Goal: Information Seeking & Learning: Find specific fact

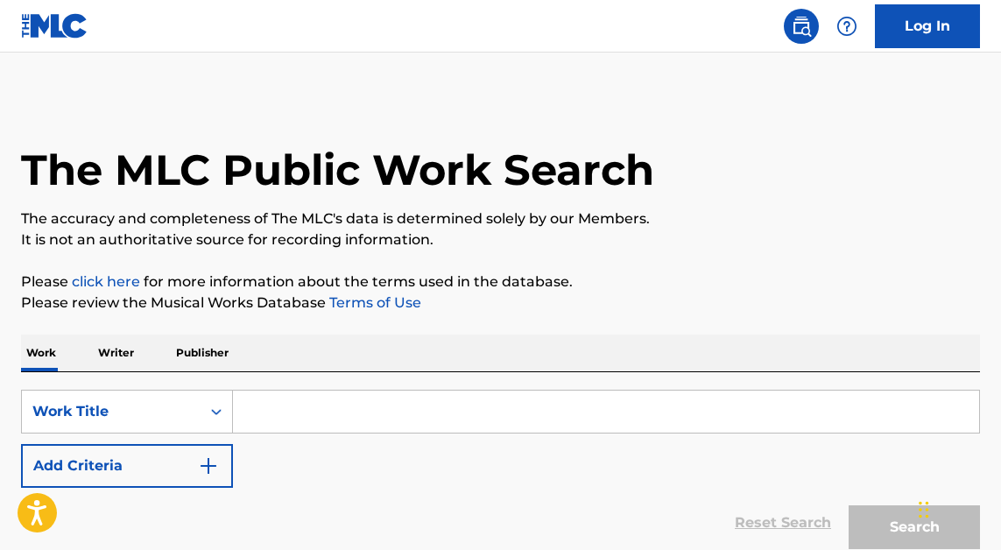
click at [386, 406] on input "Search Form" at bounding box center [606, 412] width 746 height 42
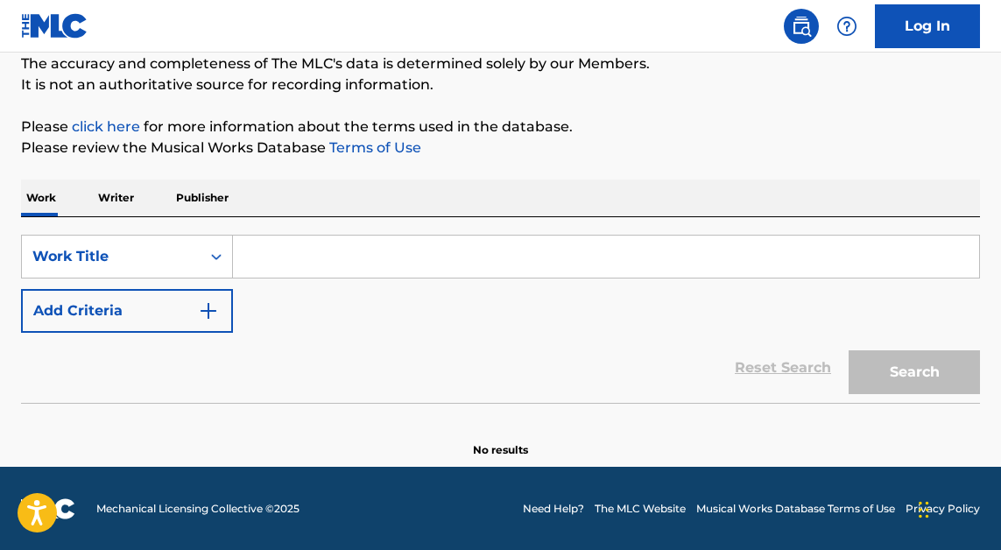
scroll to position [156, 0]
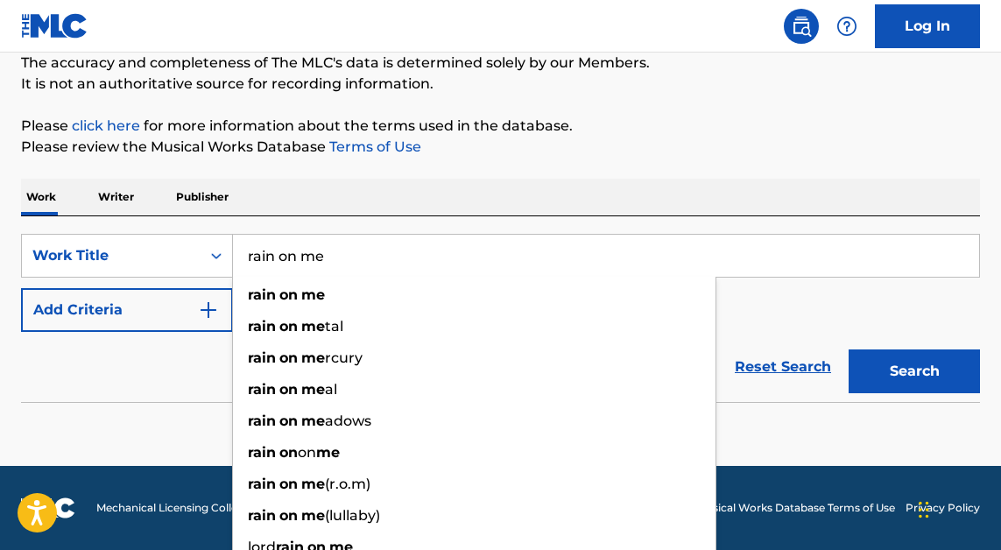
type input "rain on me"
click at [161, 317] on button "Add Criteria" at bounding box center [127, 310] width 212 height 44
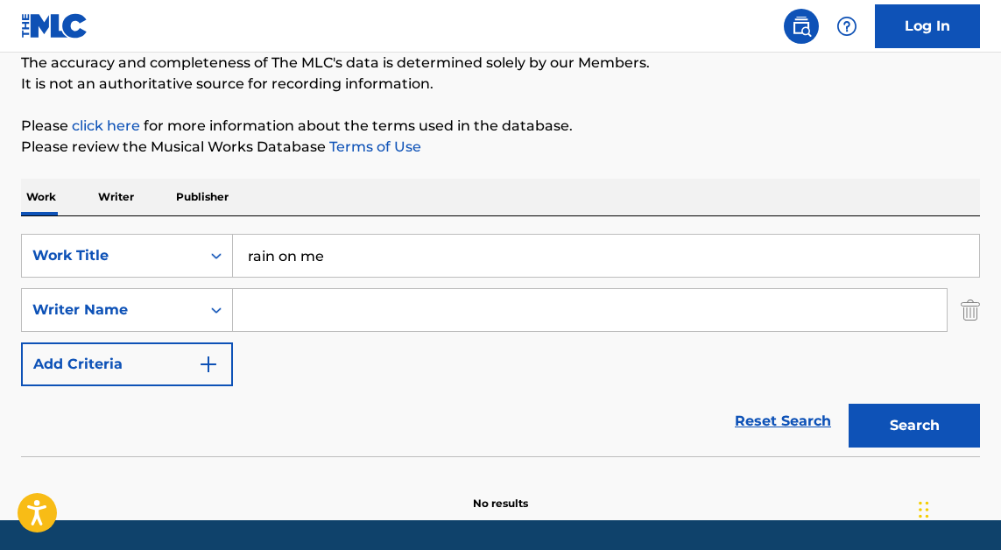
click at [310, 314] on input "Search Form" at bounding box center [590, 310] width 714 height 42
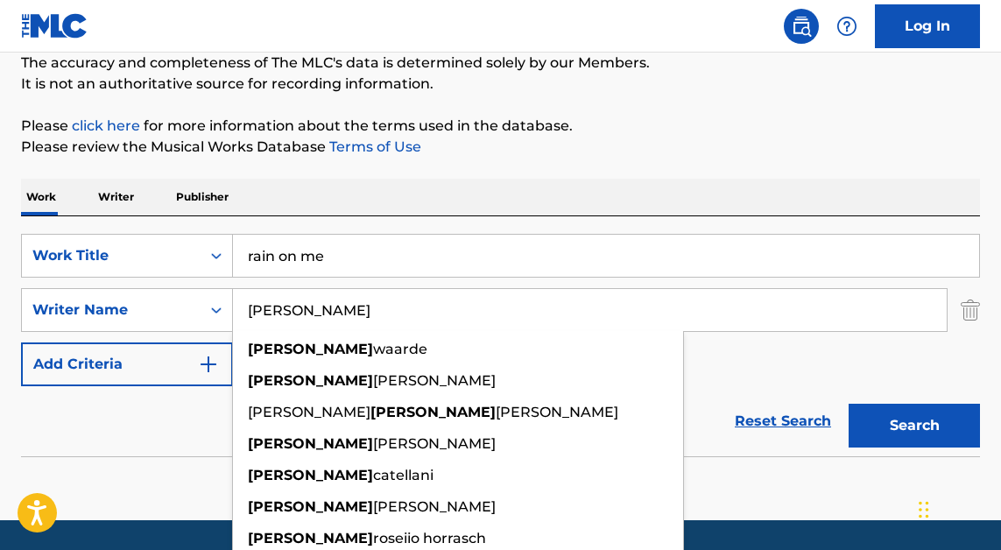
type input "[PERSON_NAME]"
click at [849, 404] on button "Search" at bounding box center [914, 426] width 131 height 44
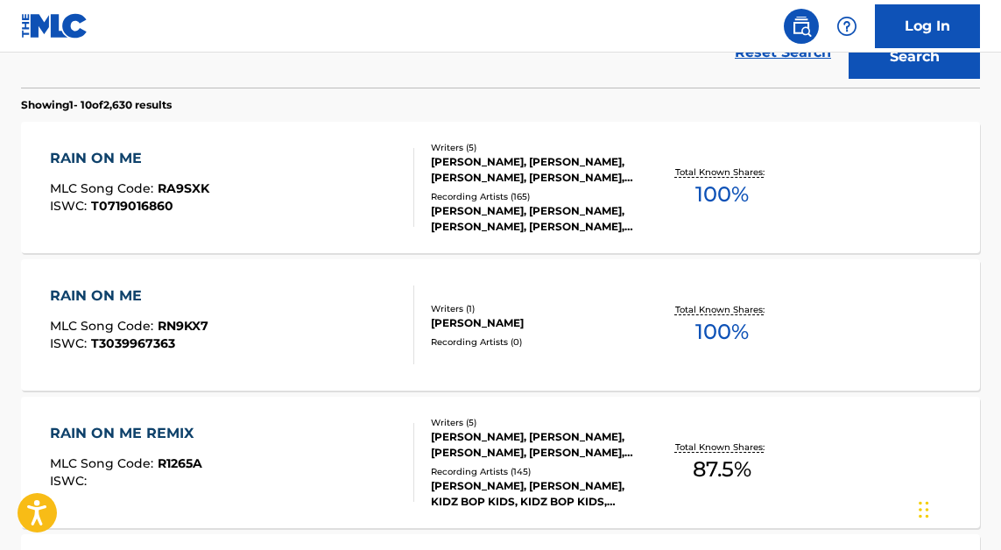
scroll to position [506, 0]
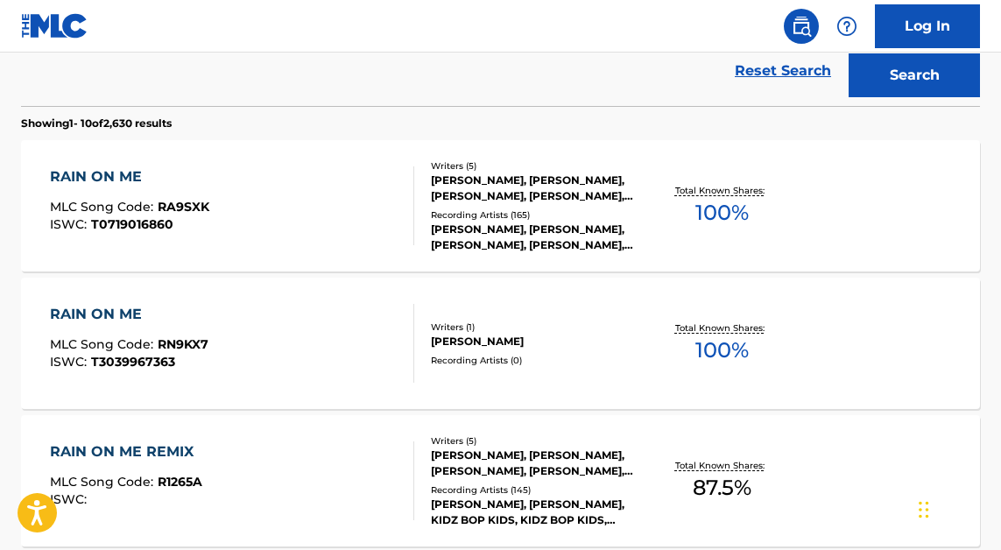
click at [282, 188] on div "RAIN ON ME MLC Song Code : RA9SXK ISWC : T0719016860" at bounding box center [232, 205] width 364 height 79
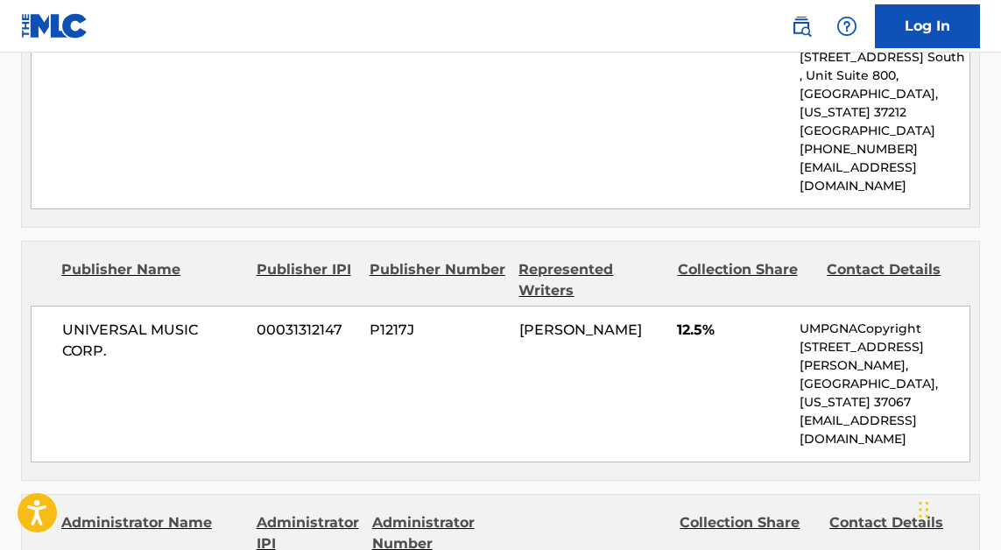
scroll to position [2014, 0]
